Goal: Entertainment & Leisure: Consume media (video, audio)

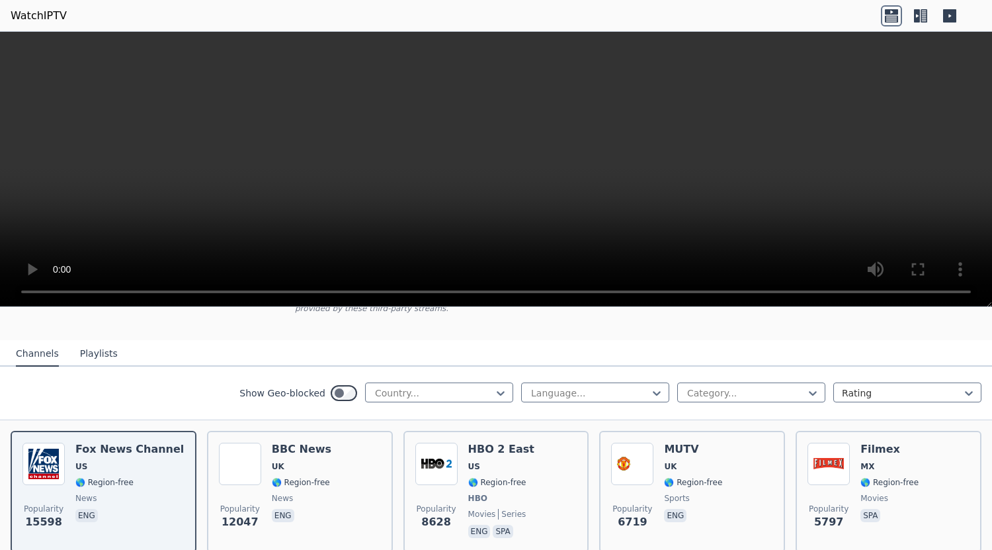
scroll to position [66, 0]
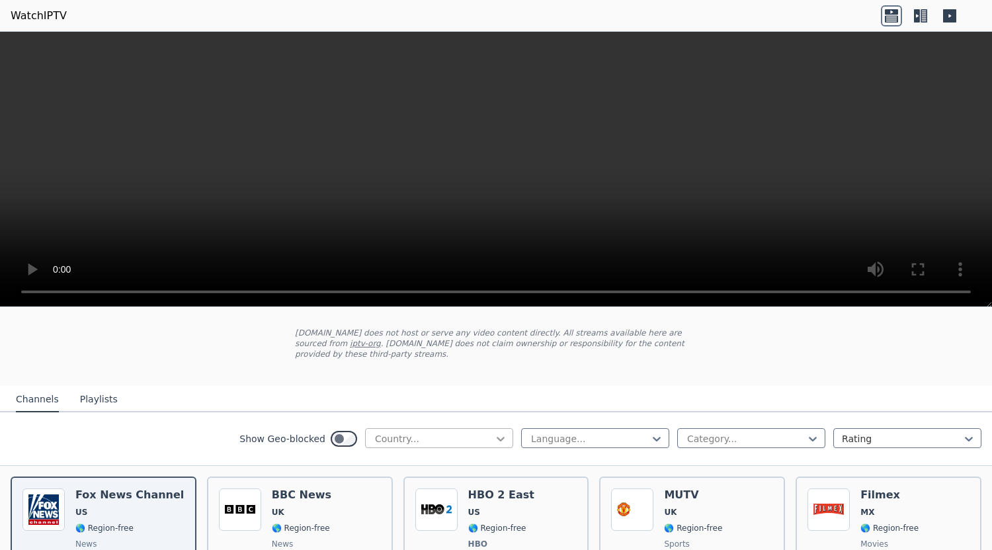
click at [495, 432] on icon at bounding box center [500, 438] width 13 height 13
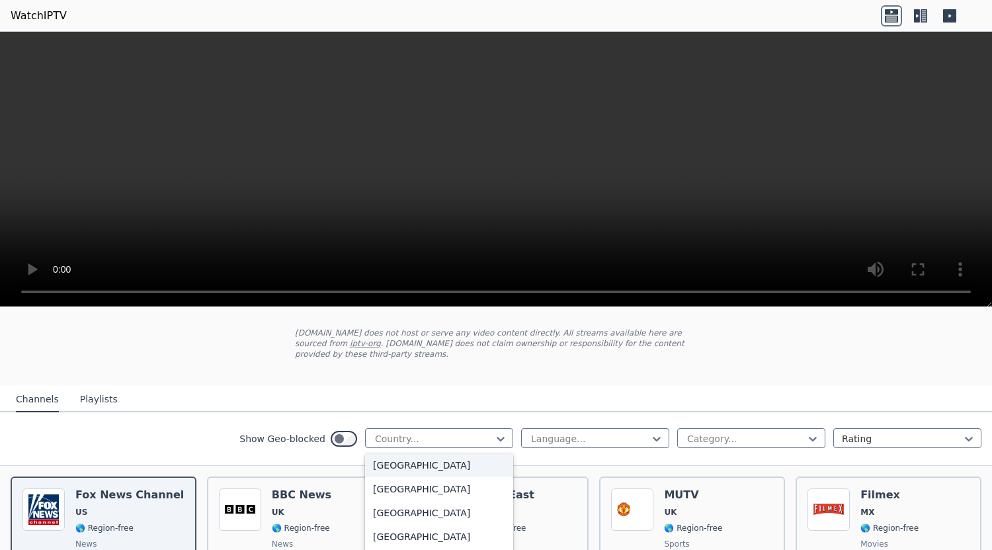
scroll to position [1522, 0]
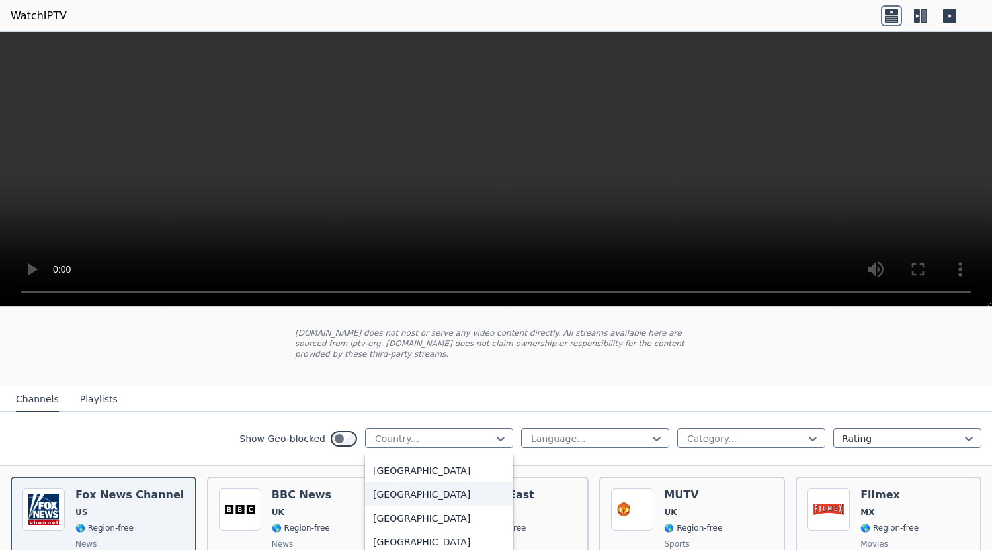
click at [419, 489] on div "[GEOGRAPHIC_DATA]" at bounding box center [439, 494] width 148 height 24
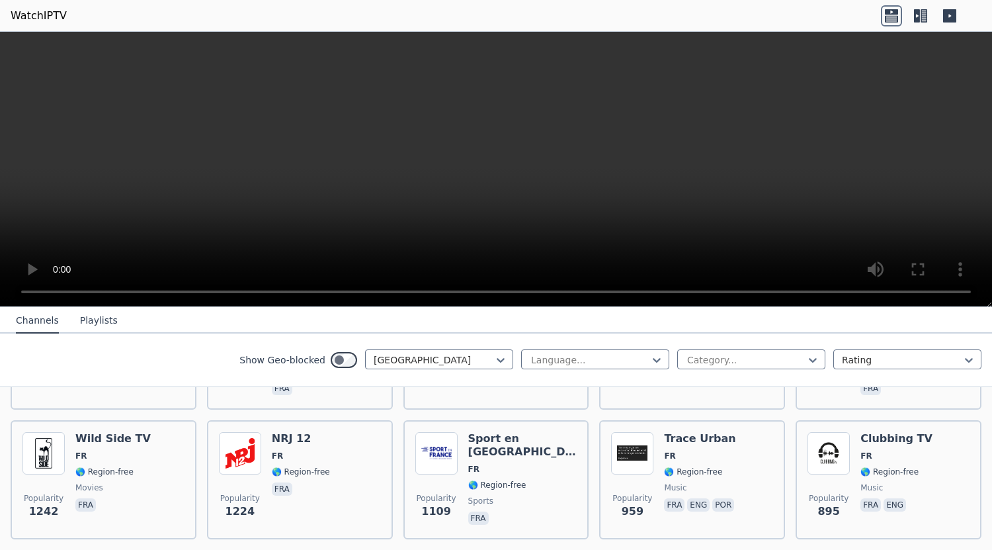
scroll to position [265, 0]
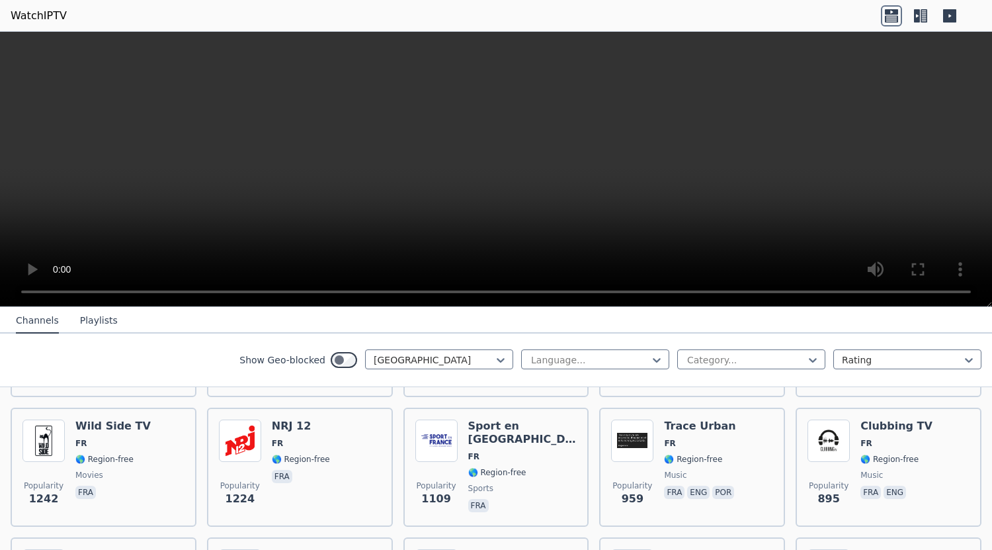
click at [887, 7] on icon at bounding box center [891, 15] width 21 height 21
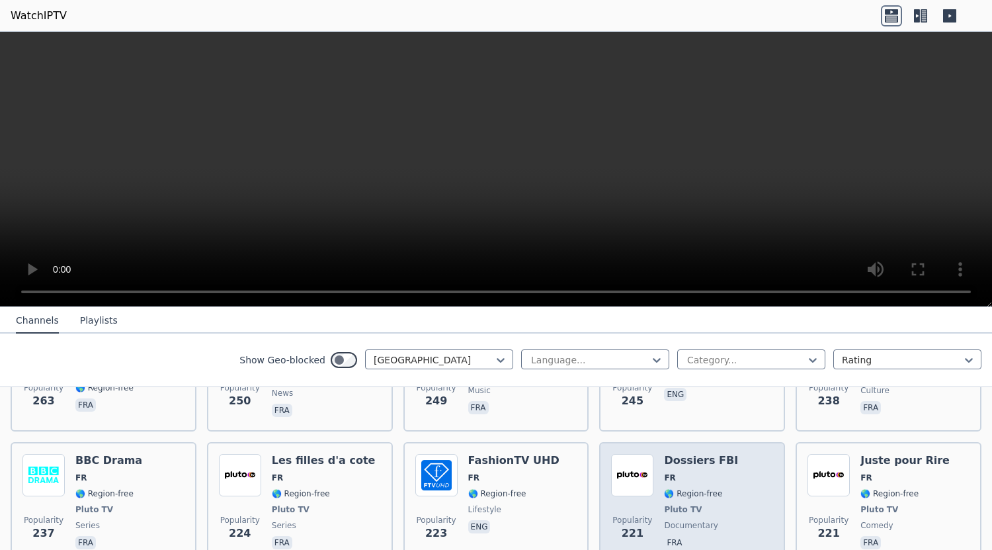
scroll to position [728, 0]
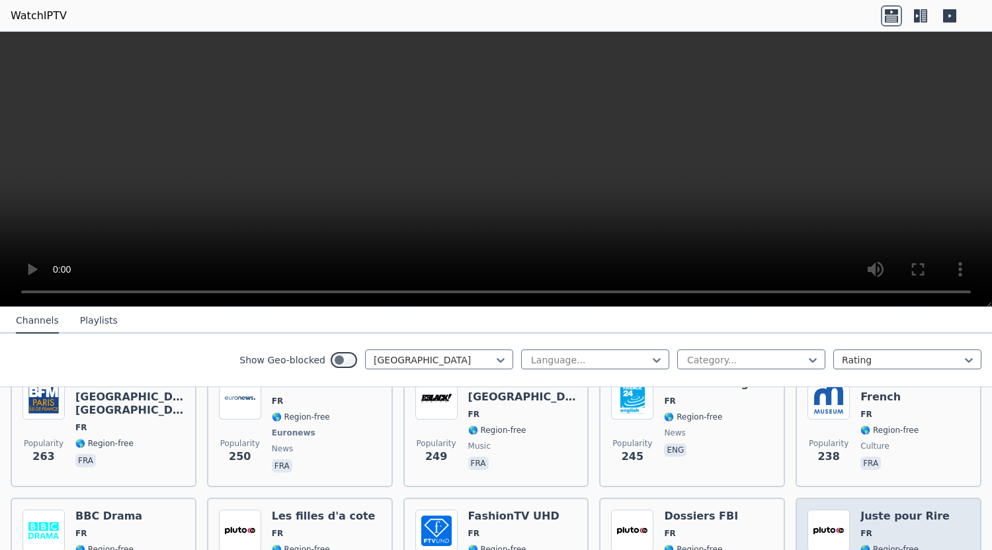
click at [898, 509] on h6 "Juste pour Rire" at bounding box center [905, 515] width 89 height 13
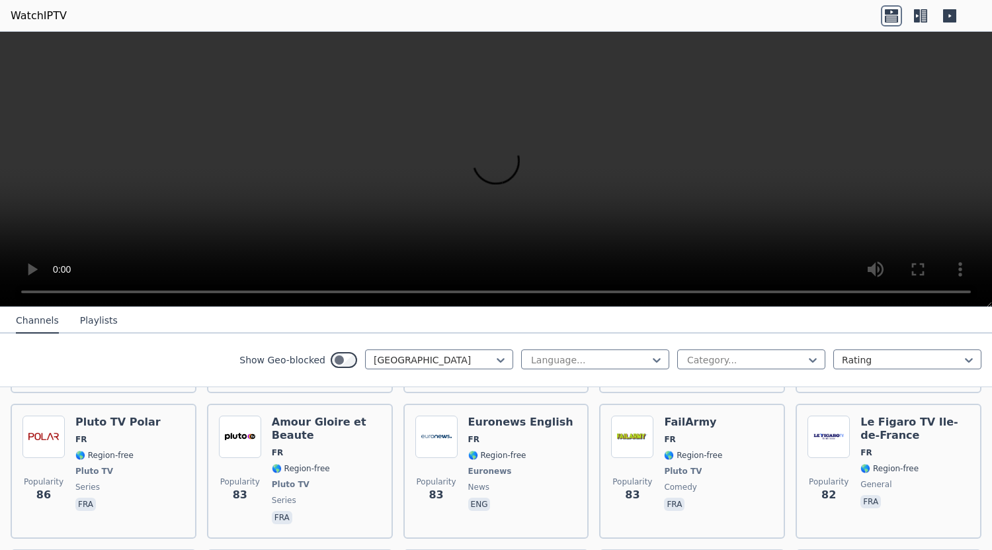
scroll to position [2250, 0]
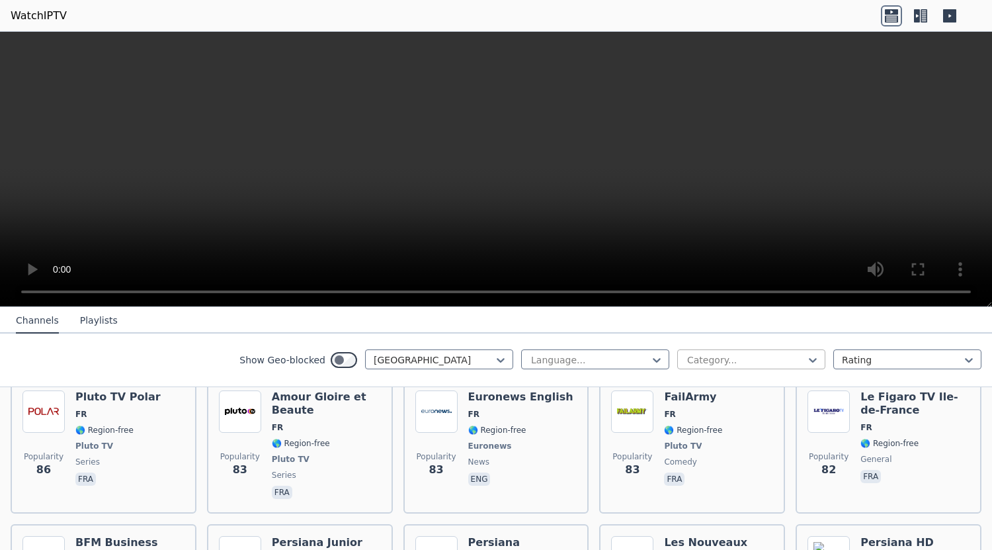
click at [713, 357] on div at bounding box center [746, 359] width 120 height 13
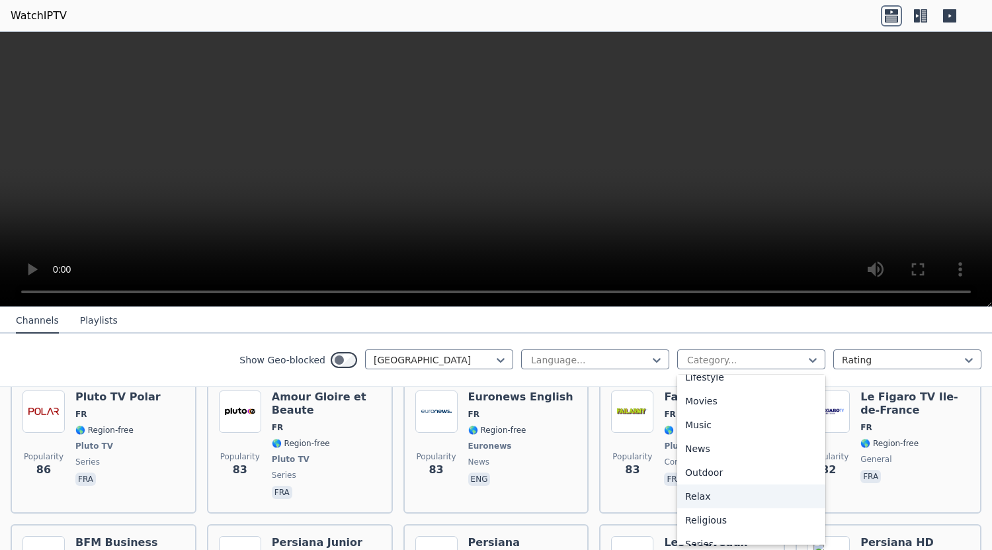
scroll to position [279, 0]
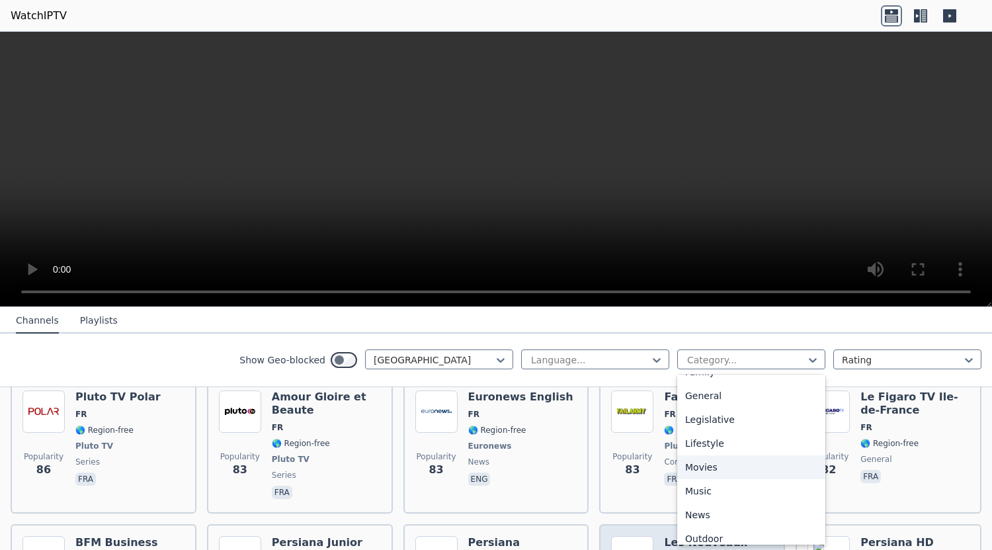
click at [703, 470] on div "Movies" at bounding box center [752, 467] width 148 height 24
